Goal: Transaction & Acquisition: Book appointment/travel/reservation

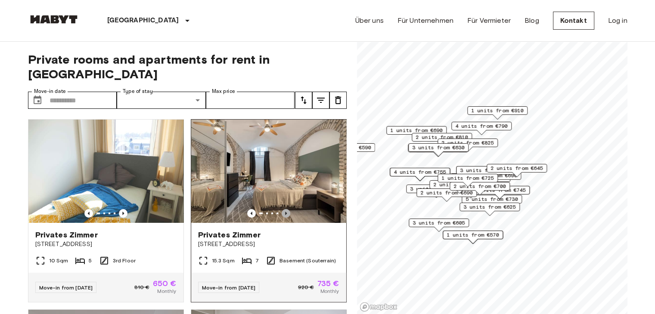
click at [282, 209] on icon "Previous image" at bounding box center [286, 213] width 9 height 9
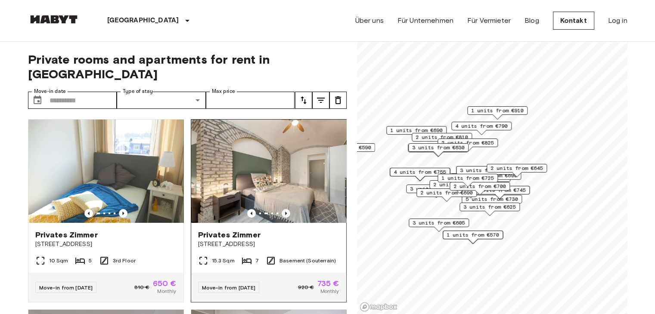
click at [282, 209] on icon "Previous image" at bounding box center [286, 213] width 9 height 9
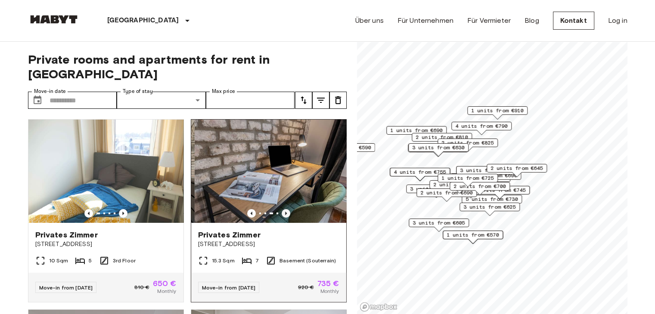
click at [282, 209] on icon "Previous image" at bounding box center [286, 213] width 9 height 9
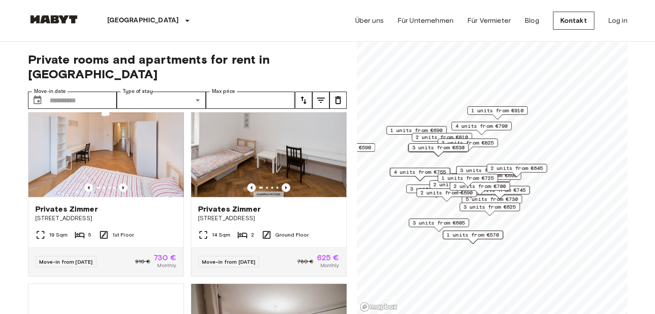
scroll to position [807, 0]
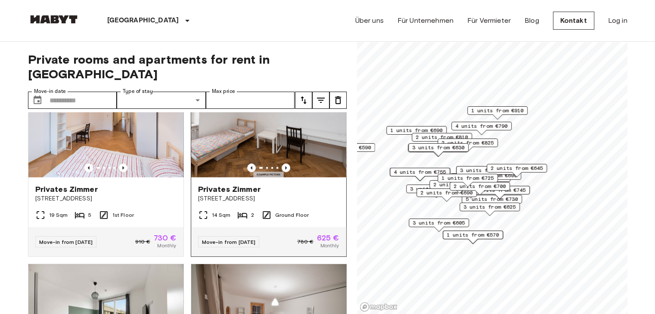
click at [293, 180] on div "Privates Zimmer Deisenhofener Straße 4" at bounding box center [268, 193] width 155 height 33
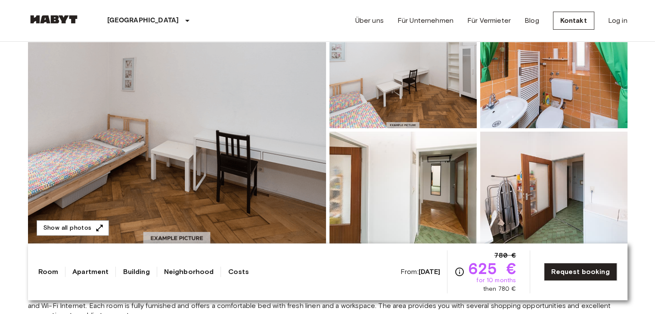
scroll to position [105, 0]
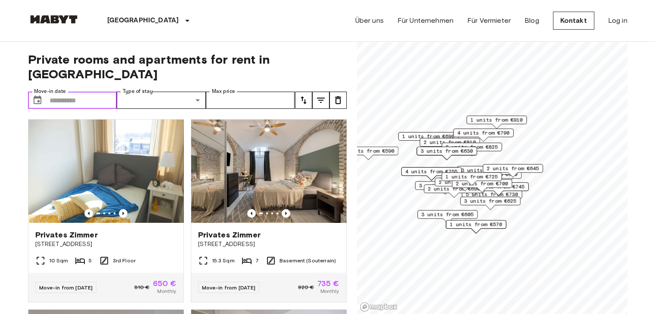
click at [108, 92] on input "Move-in date" at bounding box center [84, 100] width 68 height 17
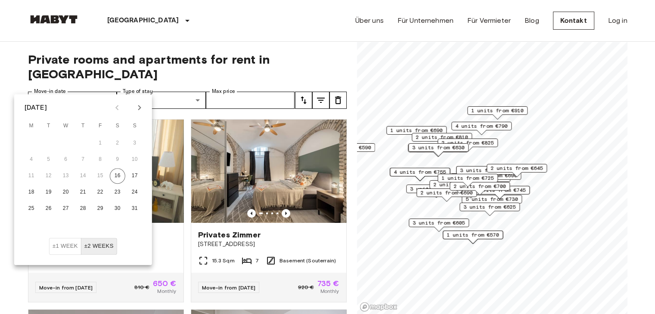
click at [136, 105] on icon "Next month" at bounding box center [139, 107] width 10 height 10
click at [100, 175] on button "19" at bounding box center [100, 175] width 15 height 15
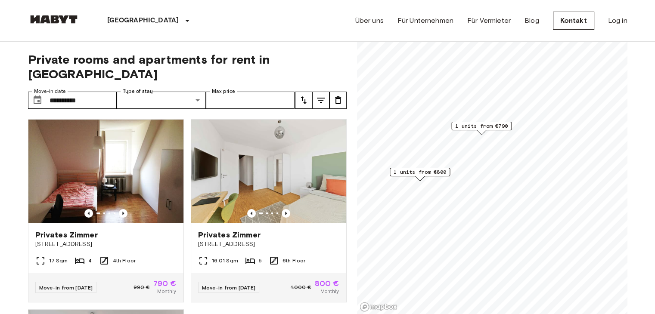
click at [335, 61] on span "Private rooms and apartments for rent in [GEOGRAPHIC_DATA]" at bounding box center [187, 66] width 319 height 29
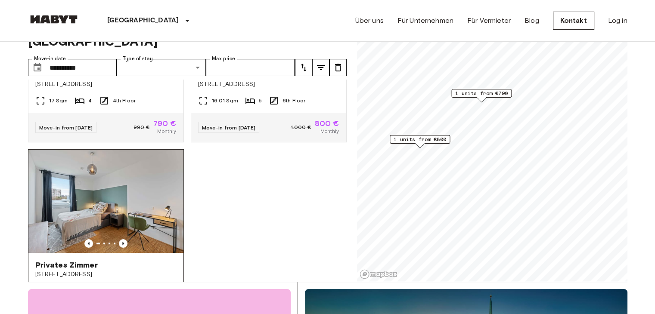
scroll to position [170, 0]
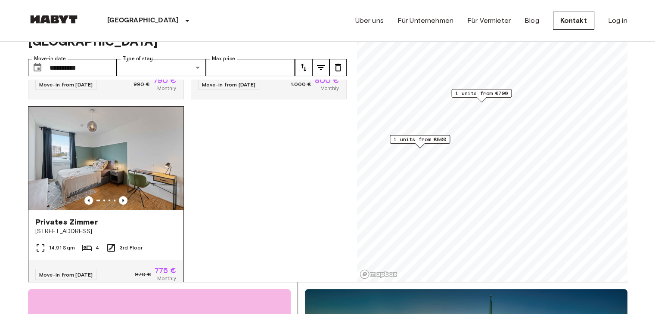
click at [146, 163] on img at bounding box center [105, 158] width 155 height 103
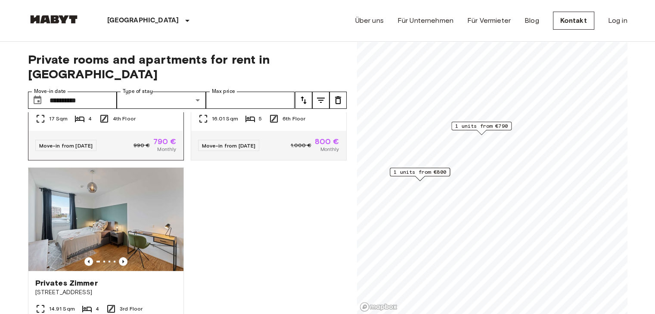
scroll to position [162, 0]
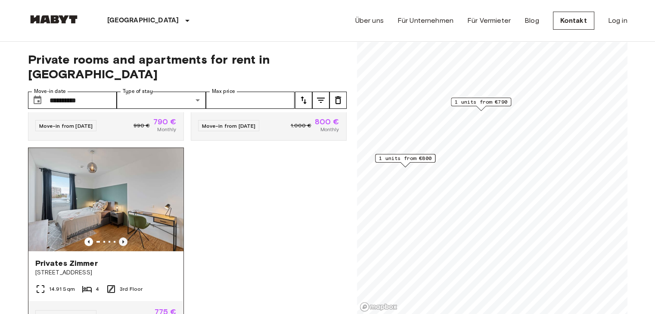
click at [120, 238] on icon "Previous image" at bounding box center [123, 242] width 9 height 9
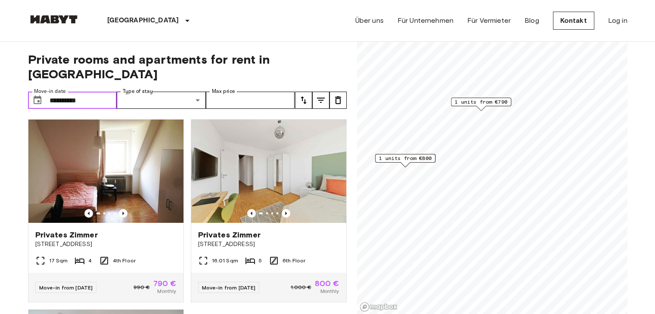
click at [86, 92] on input "**********" at bounding box center [84, 100] width 68 height 17
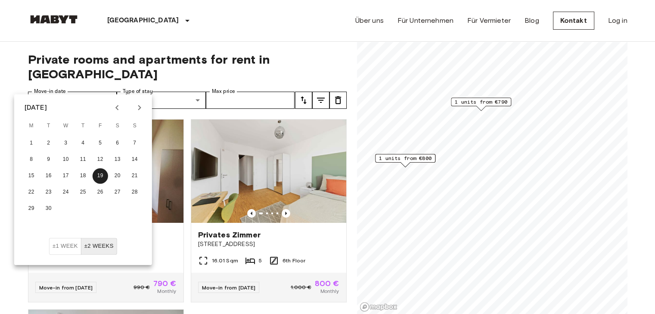
click at [139, 108] on icon "Next month" at bounding box center [139, 107] width 3 height 5
click at [64, 143] on button "1" at bounding box center [65, 143] width 15 height 15
type input "**********"
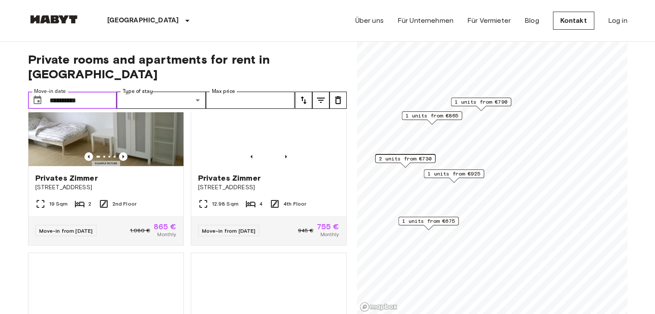
scroll to position [585, 0]
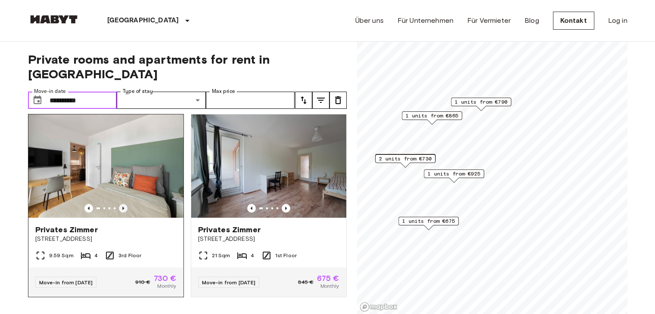
click at [122, 207] on icon "Previous image" at bounding box center [123, 208] width 2 height 3
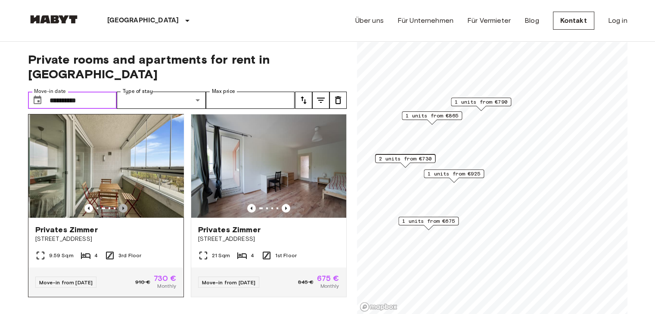
click at [122, 207] on icon "Previous image" at bounding box center [123, 208] width 2 height 3
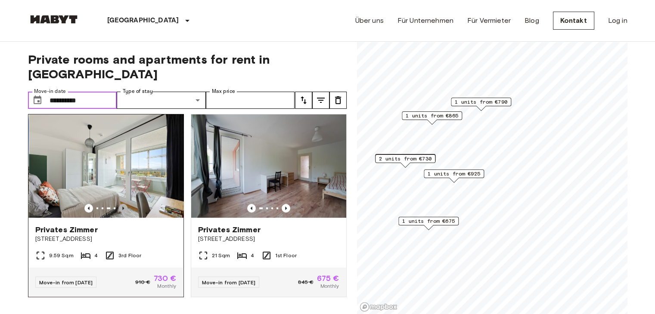
click at [122, 207] on icon "Previous image" at bounding box center [123, 208] width 2 height 3
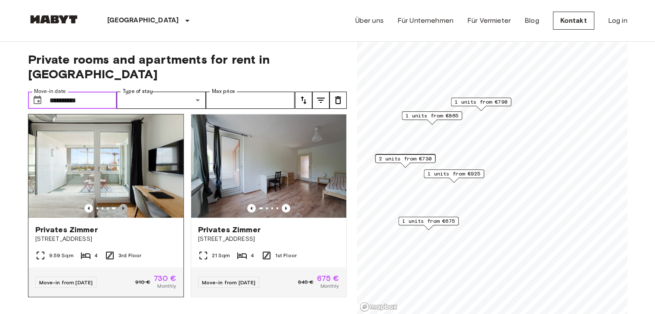
click at [122, 207] on icon "Previous image" at bounding box center [123, 208] width 2 height 3
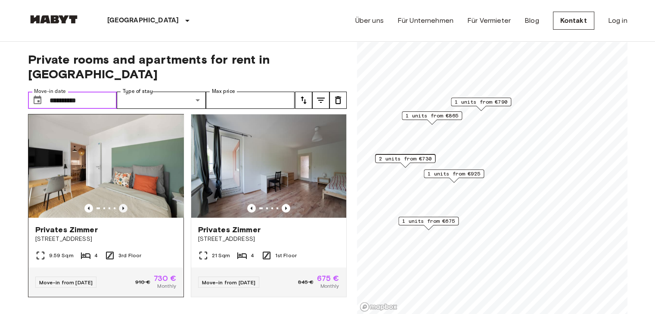
click at [122, 207] on icon "Previous image" at bounding box center [123, 208] width 2 height 3
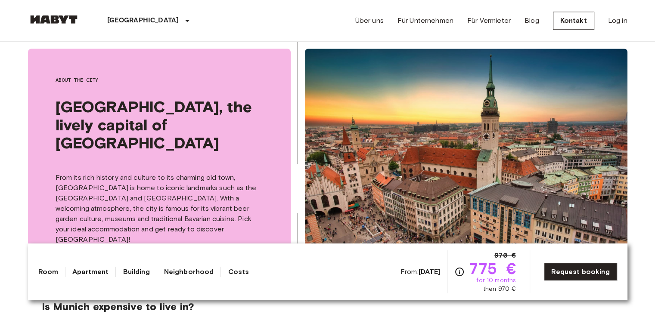
scroll to position [853, 0]
